Goal: Transaction & Acquisition: Purchase product/service

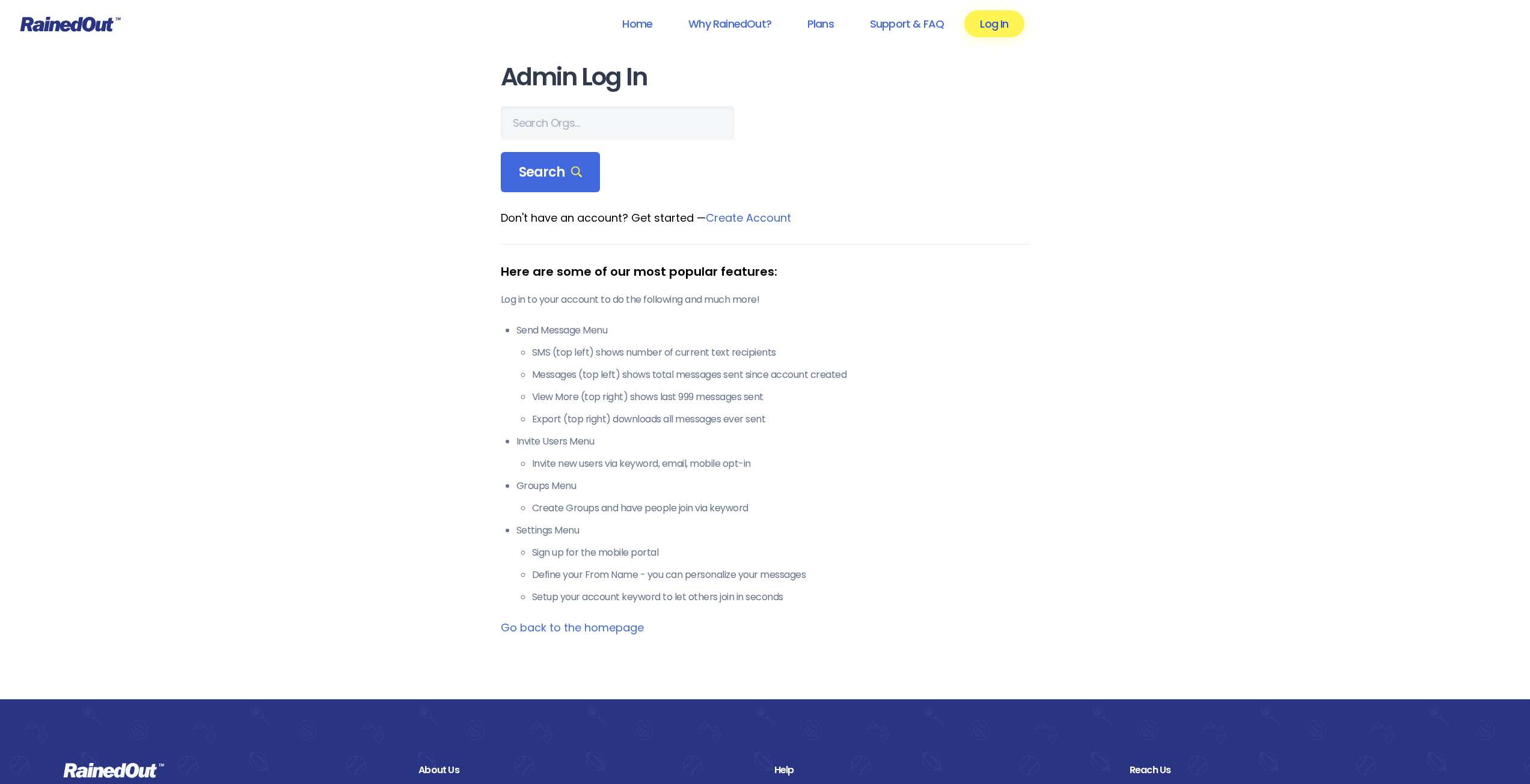
click at [1011, 30] on link "Log In" at bounding box center [994, 24] width 59 height 27
click at [994, 34] on link "Log In" at bounding box center [994, 24] width 59 height 27
click at [986, 28] on link "Log In" at bounding box center [994, 24] width 59 height 27
click at [999, 18] on link "Log In" at bounding box center [994, 24] width 59 height 27
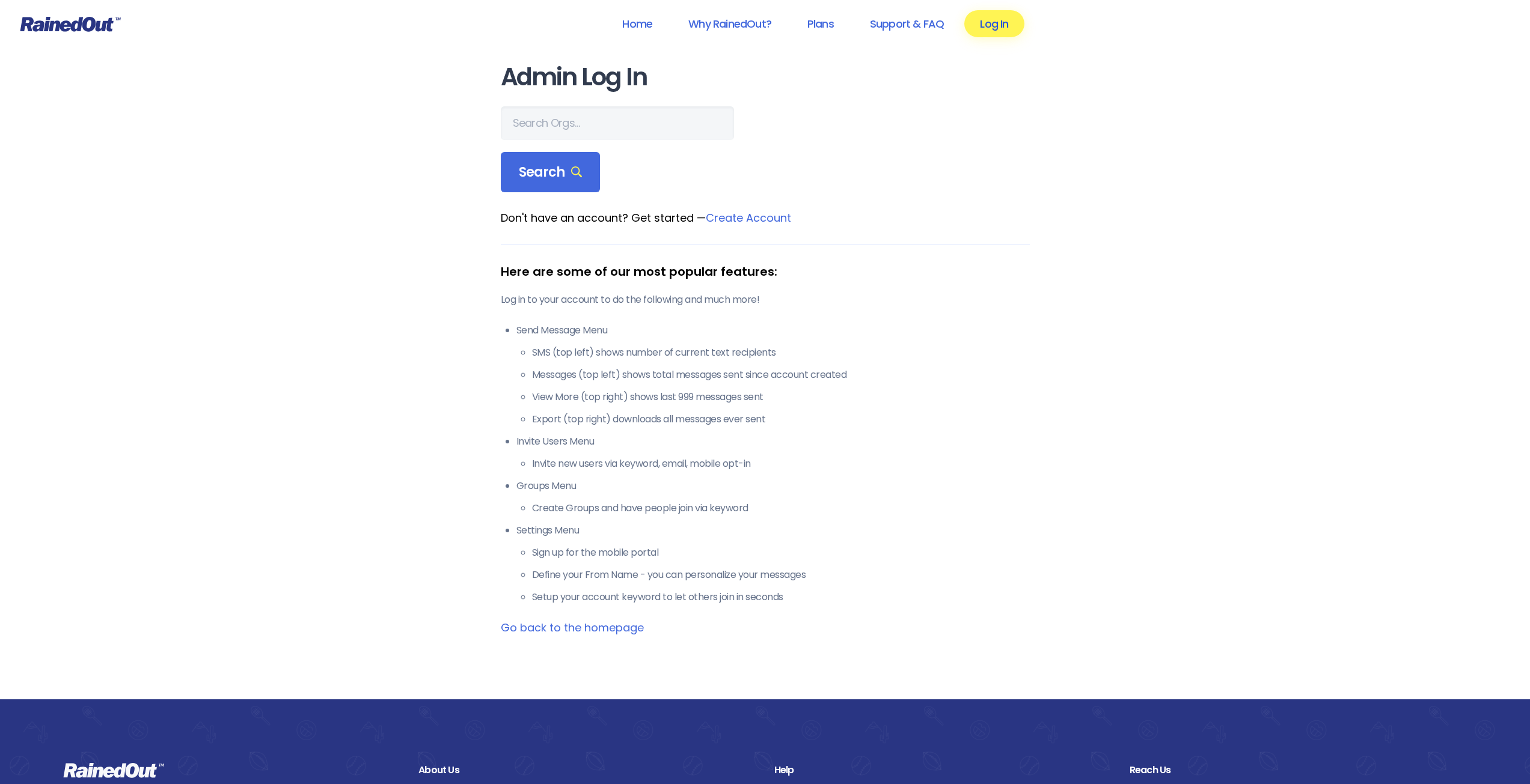
click at [999, 18] on link "Log In" at bounding box center [994, 24] width 59 height 27
click at [638, 131] on input "text" at bounding box center [617, 123] width 233 height 34
type input "altavista area"
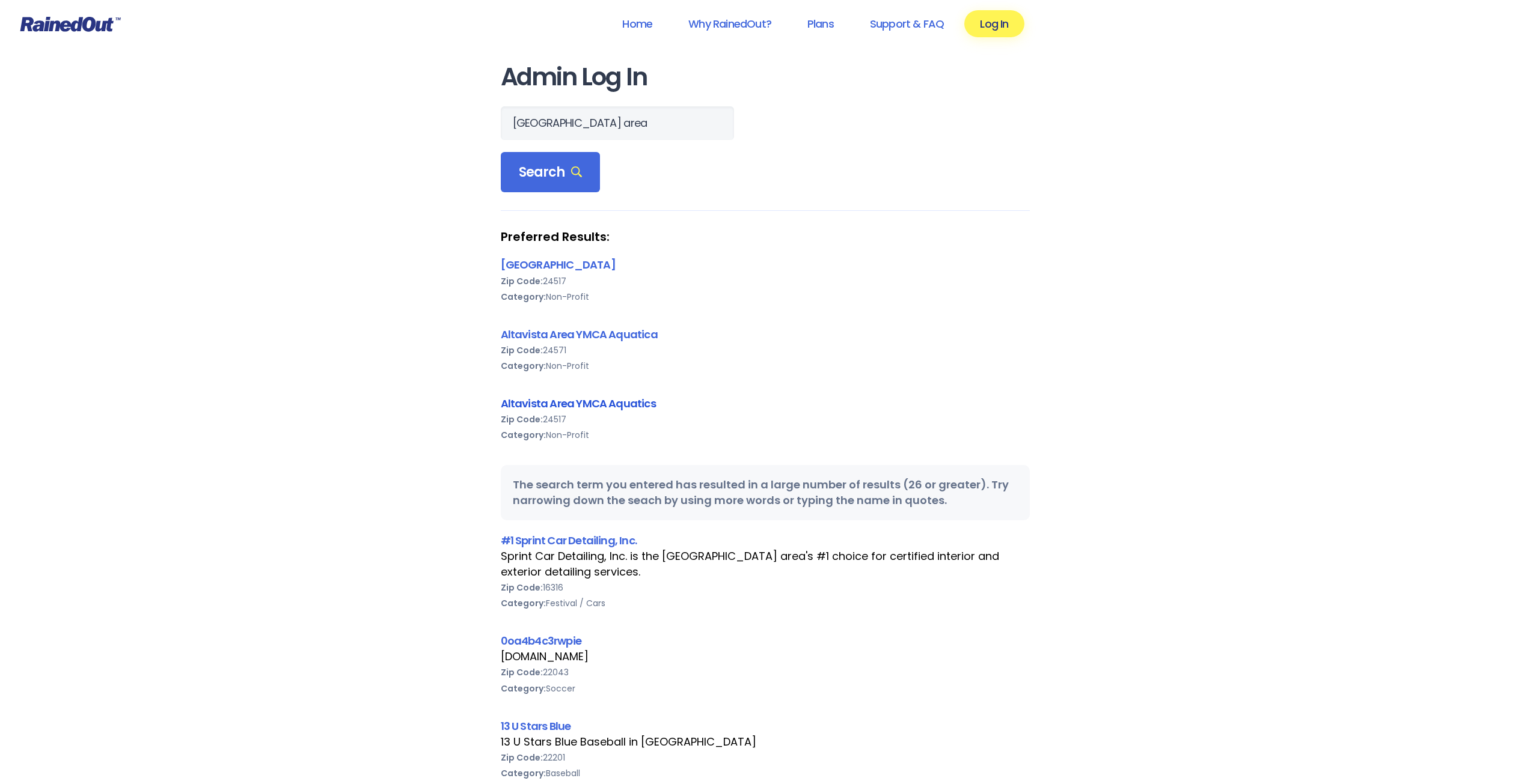
click at [578, 406] on link "Altavista Area YMCA Aquatics" at bounding box center [578, 403] width 155 height 15
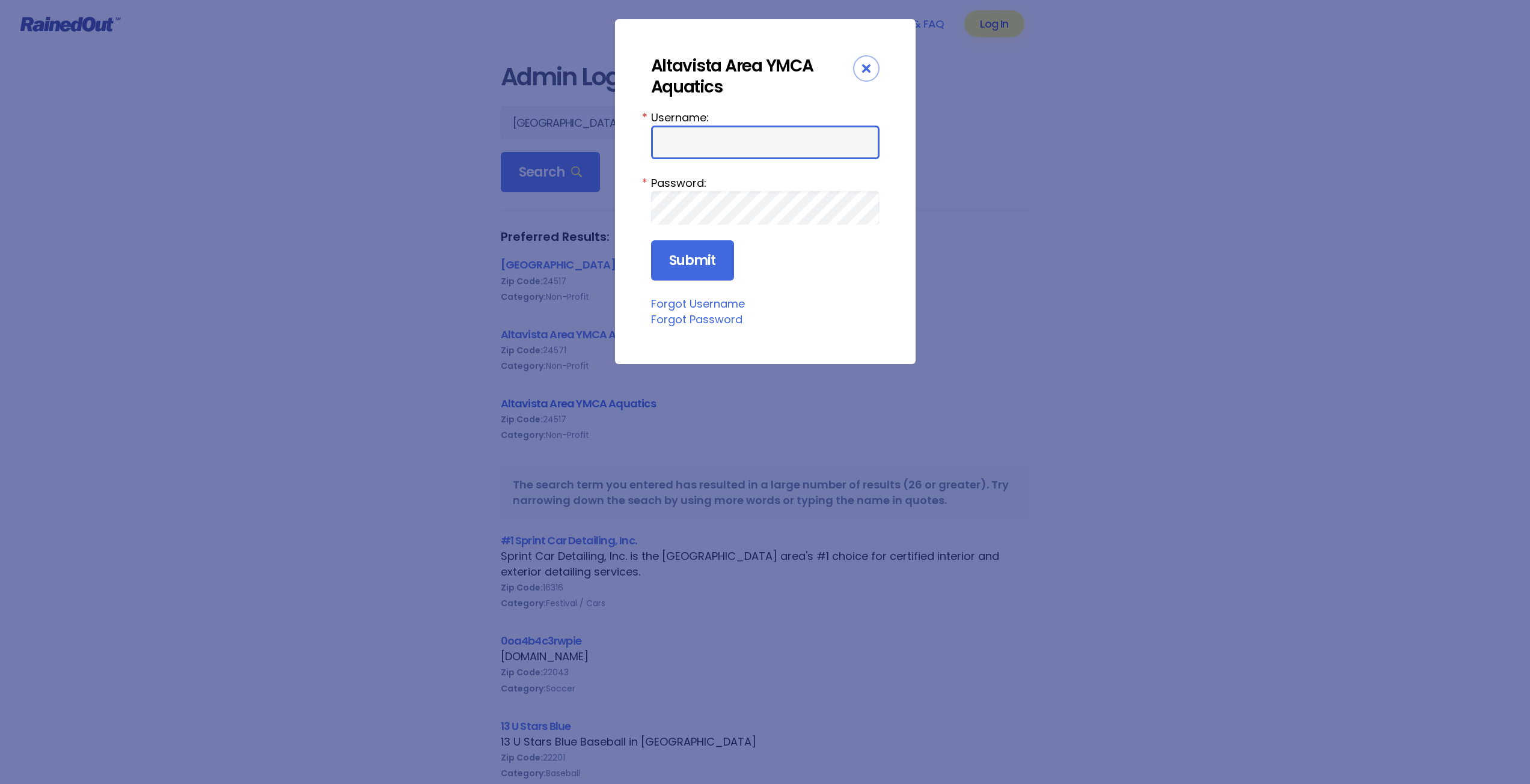
type input "ewilson"
click at [726, 269] on input "Submit" at bounding box center [692, 261] width 83 height 41
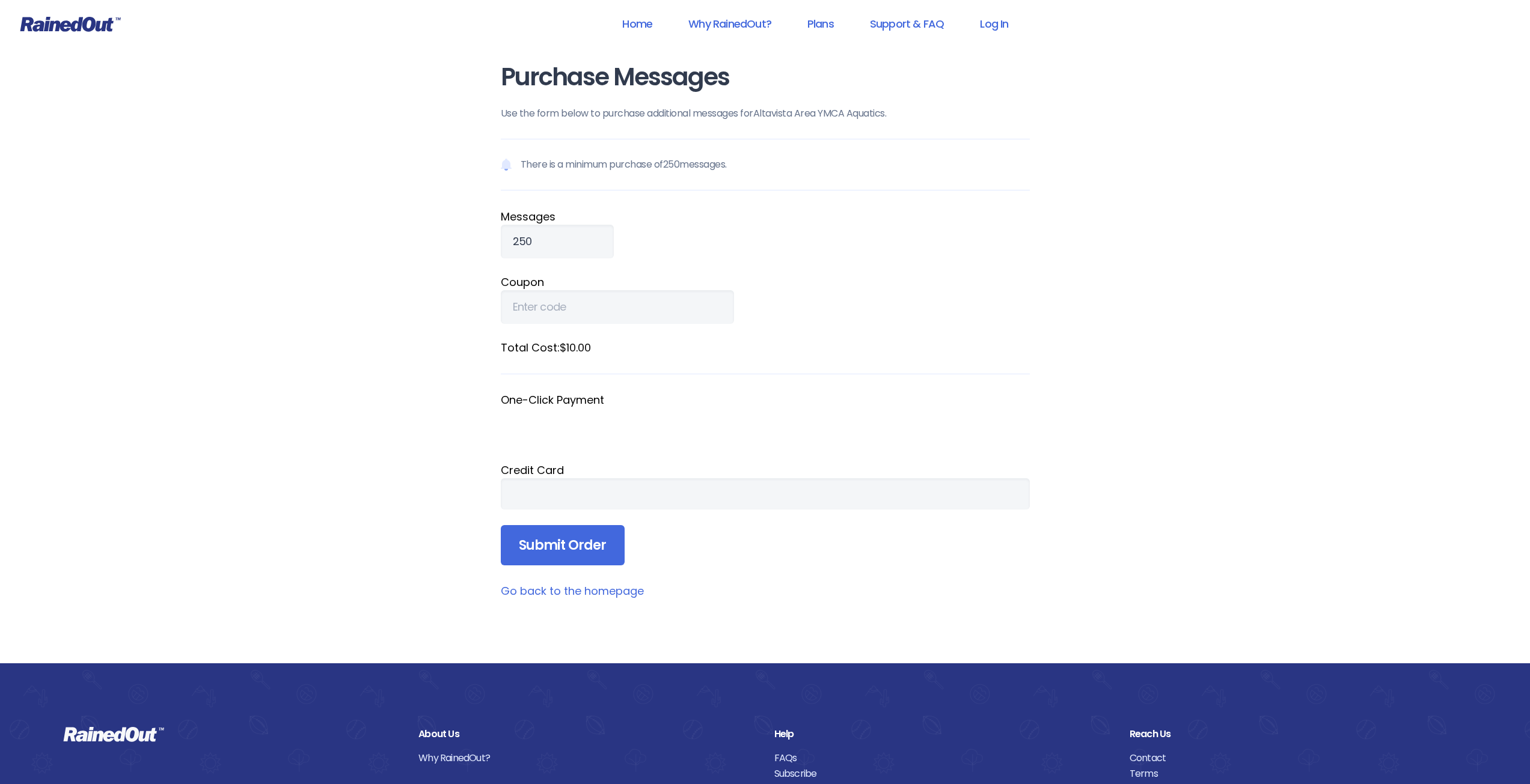
click at [628, 326] on form "There is a minimum purchase of 250 messages. Message s 250 Coupon Total Cost: $…" at bounding box center [765, 352] width 529 height 427
click at [886, 295] on fieldset "Coupon" at bounding box center [765, 298] width 529 height 50
click at [573, 310] on input "Coupon" at bounding box center [617, 307] width 233 height 34
click at [919, 550] on form "There is a minimum purchase of 250 messages. Message s 250 Coupon Total Cost: $…" at bounding box center [765, 352] width 529 height 427
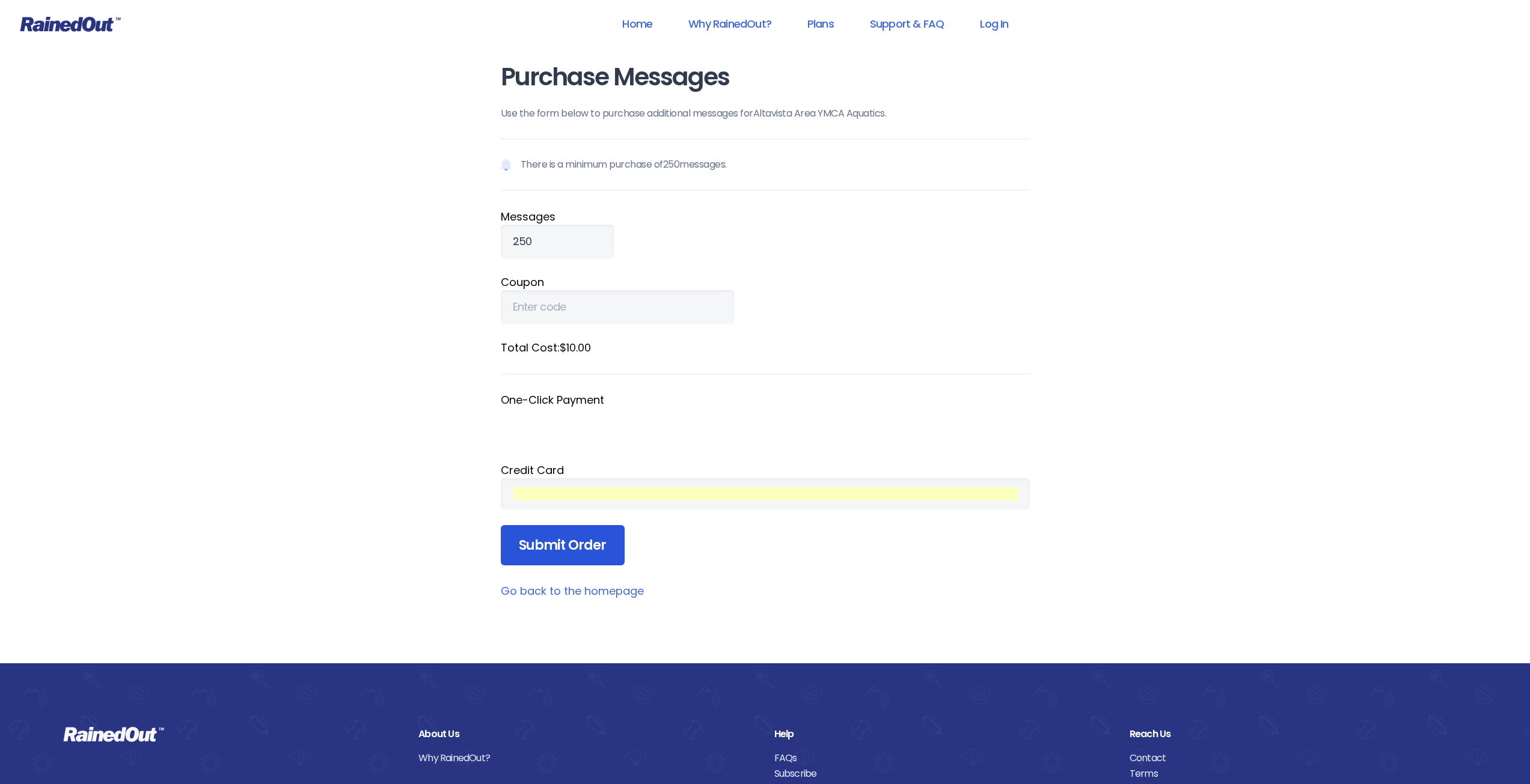
click at [560, 552] on input "Submit Order" at bounding box center [563, 545] width 124 height 41
click at [576, 544] on input "Submit Order" at bounding box center [563, 545] width 124 height 41
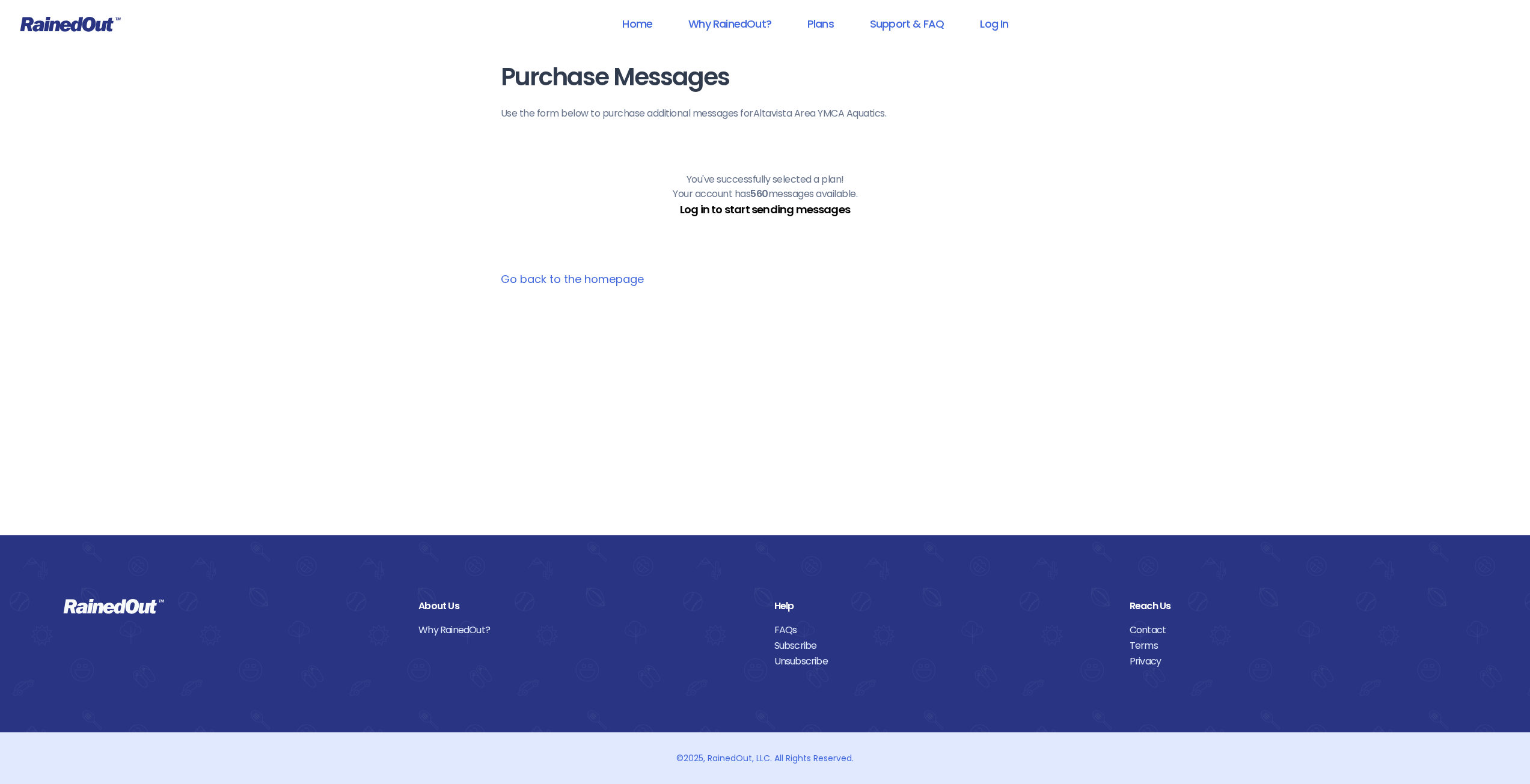
click at [749, 214] on link "Log in to start sending messages" at bounding box center [765, 209] width 170 height 15
